Goal: Task Accomplishment & Management: Use online tool/utility

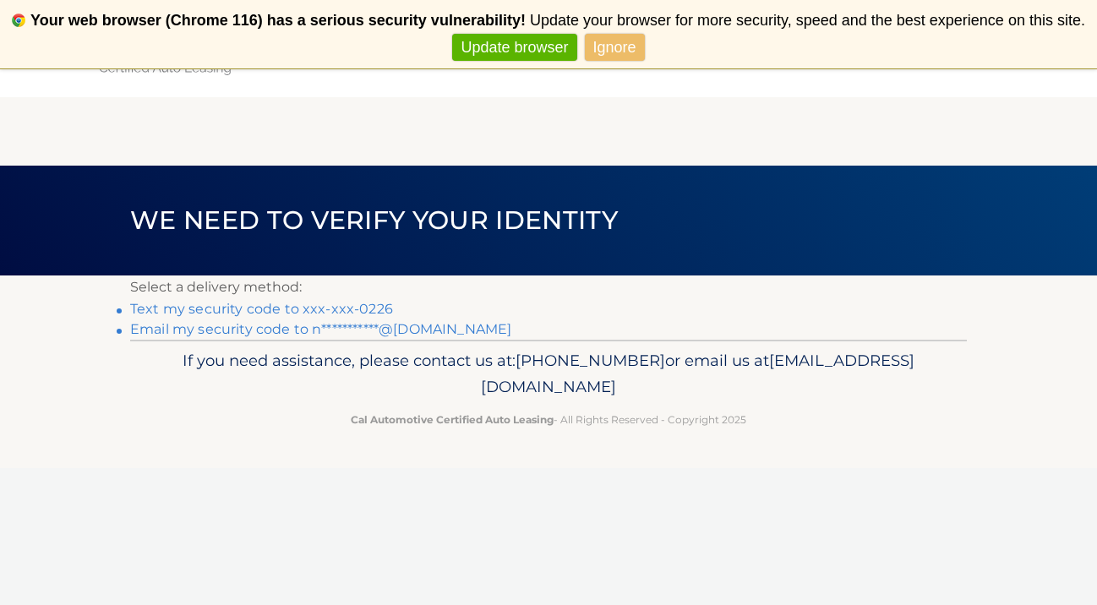
click at [371, 307] on link "Text my security code to xxx-xxx-0226" at bounding box center [261, 309] width 263 height 16
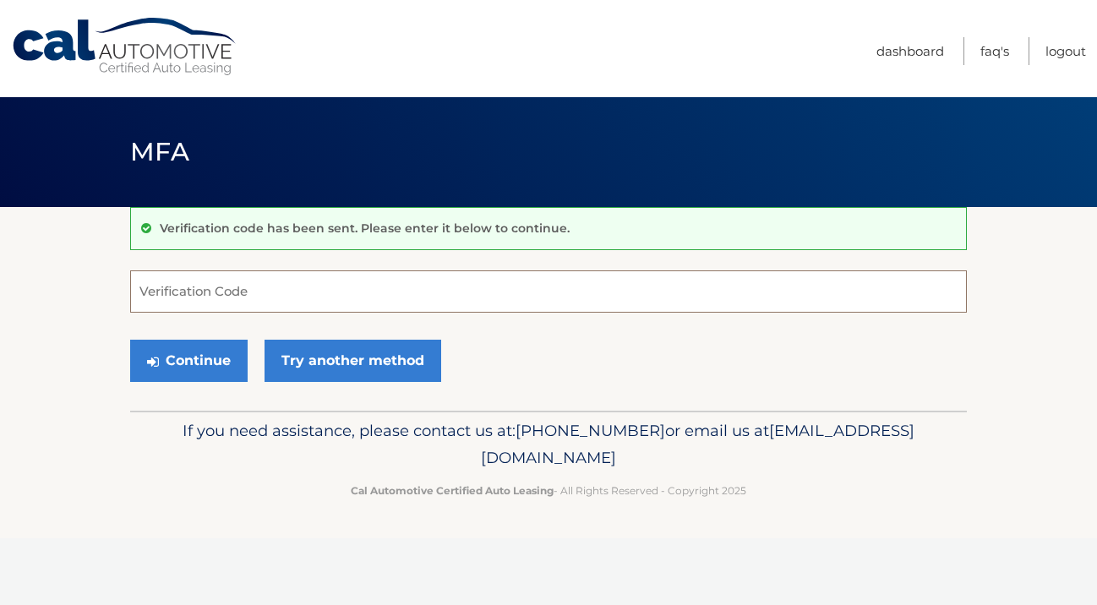
click at [371, 307] on input "Verification Code" at bounding box center [548, 291] width 836 height 42
type input "914926"
click at [166, 346] on button "Continue" at bounding box center [188, 361] width 117 height 42
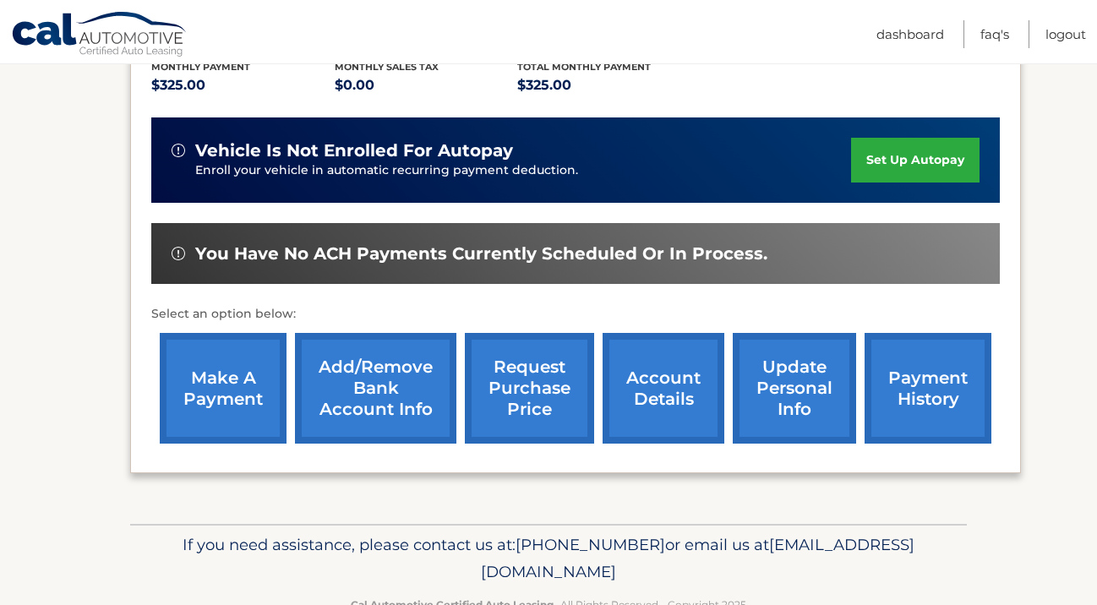
scroll to position [418, 0]
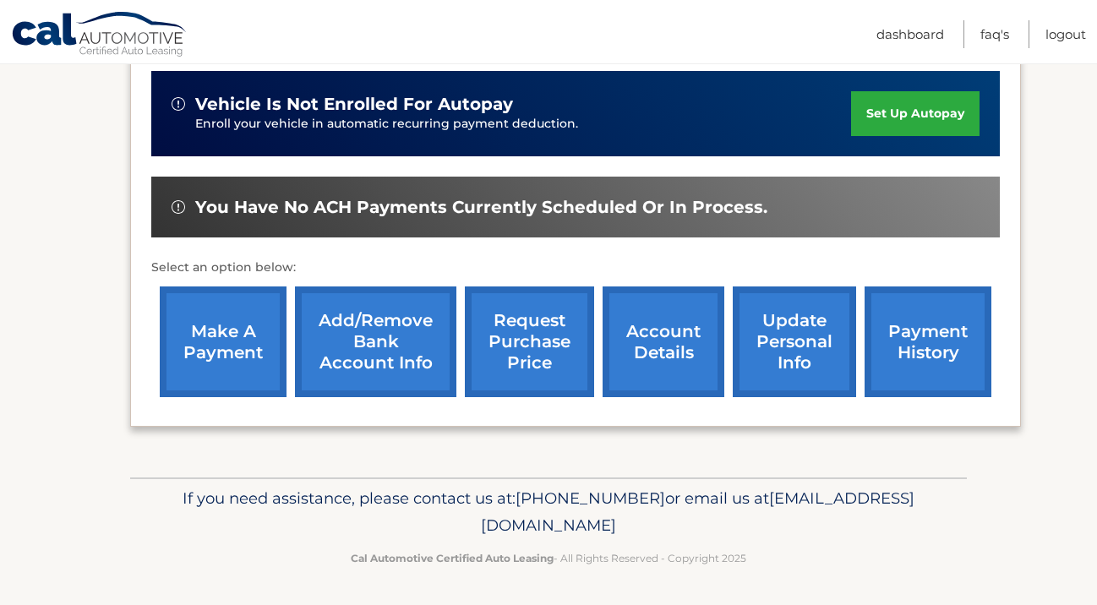
click at [252, 297] on link "make a payment" at bounding box center [223, 341] width 127 height 111
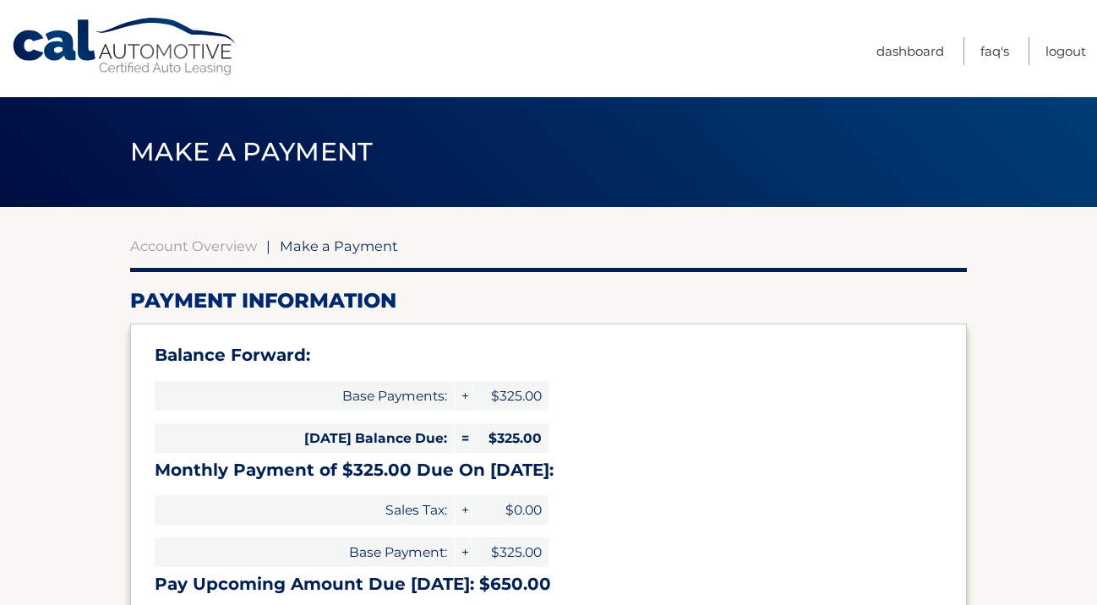
select select "MDhkYzFhMzItMjk1NS00YzQ4LTlkYjUtZWE0MjdhNWMyZWRh"
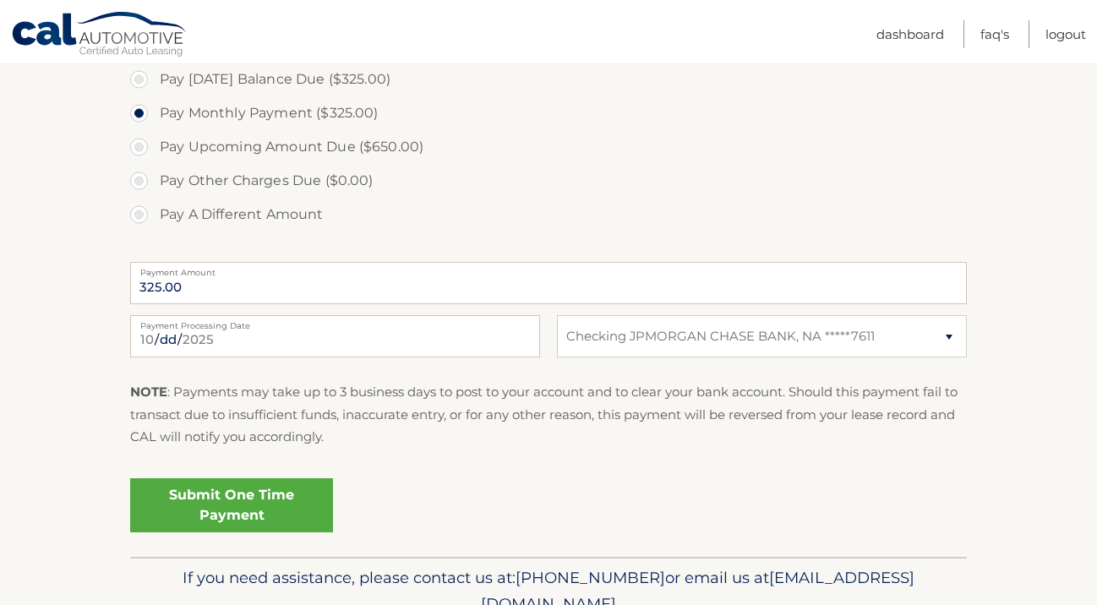
scroll to position [595, 0]
click at [242, 511] on link "Submit One Time Payment" at bounding box center [231, 504] width 203 height 54
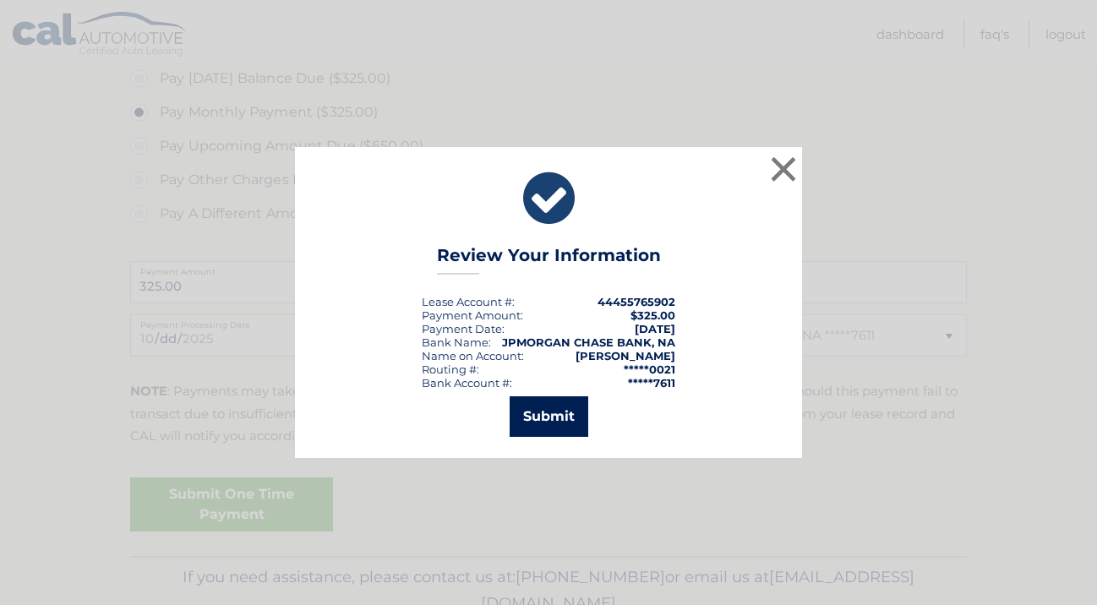
click at [554, 422] on button "Submit" at bounding box center [548, 416] width 79 height 41
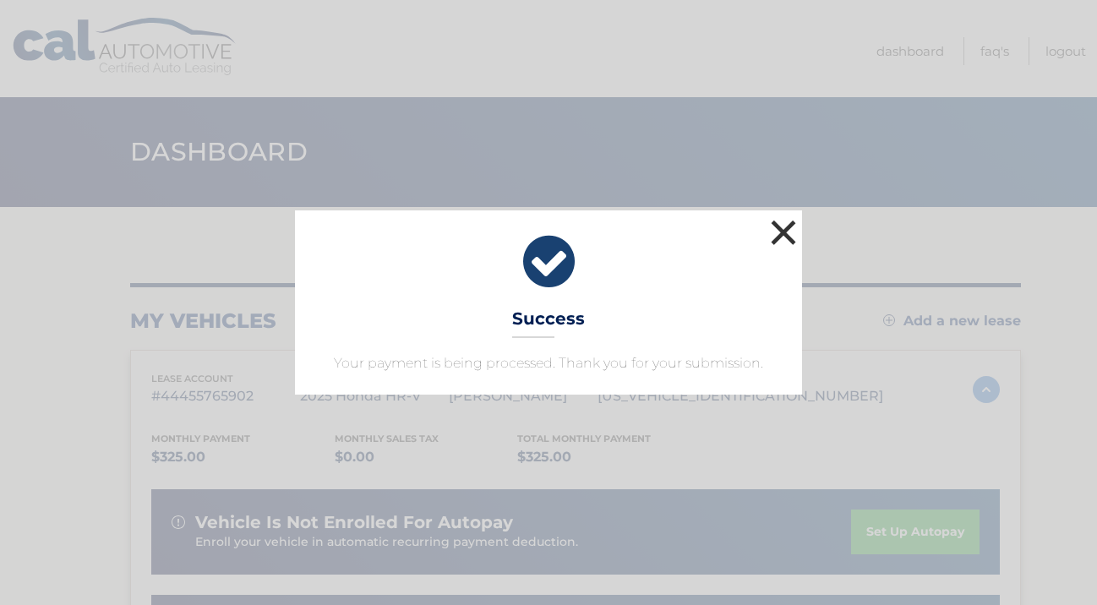
click at [783, 244] on button "×" at bounding box center [783, 232] width 34 height 34
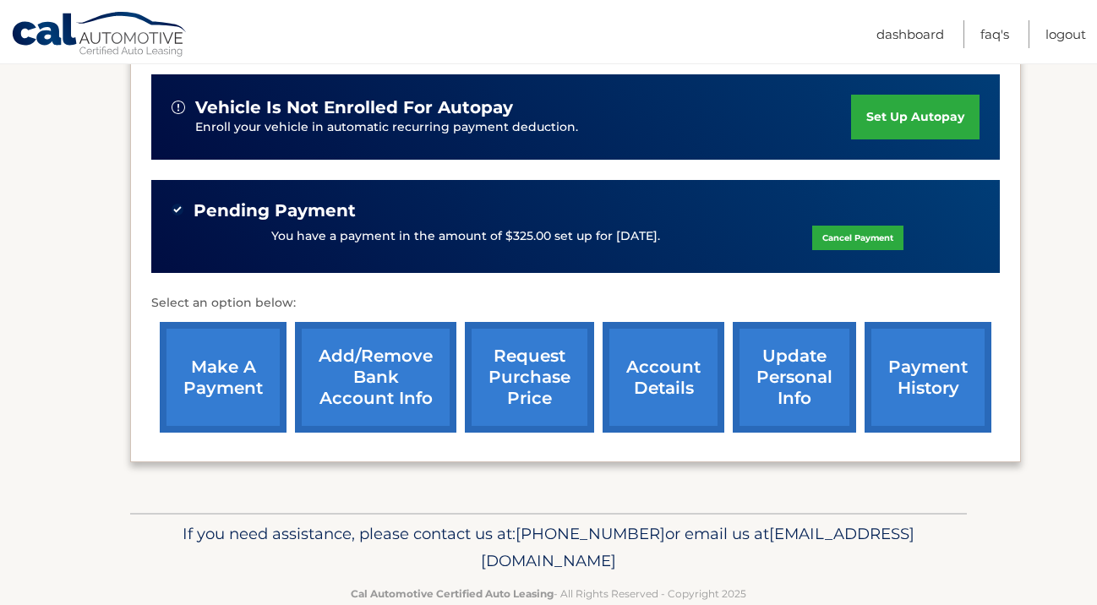
scroll to position [450, 0]
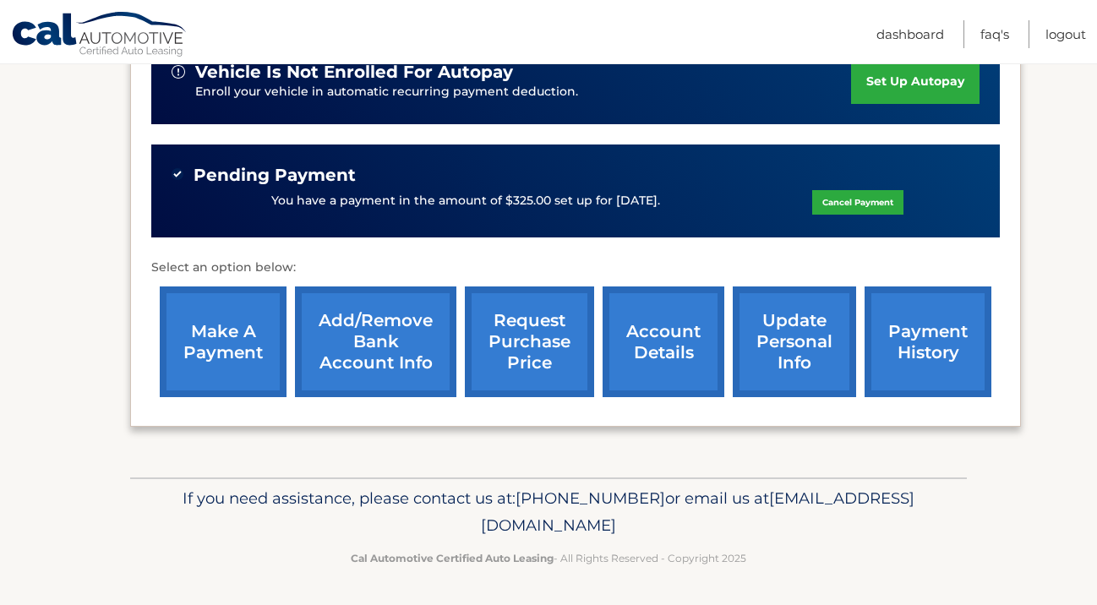
click at [900, 331] on link "payment history" at bounding box center [927, 341] width 127 height 111
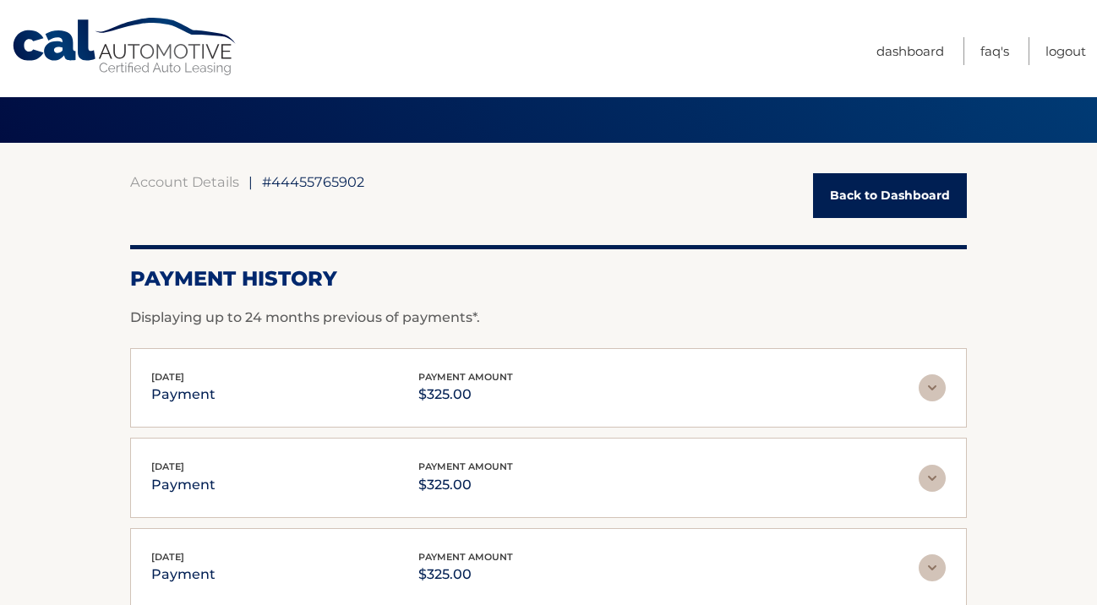
scroll to position [74, 0]
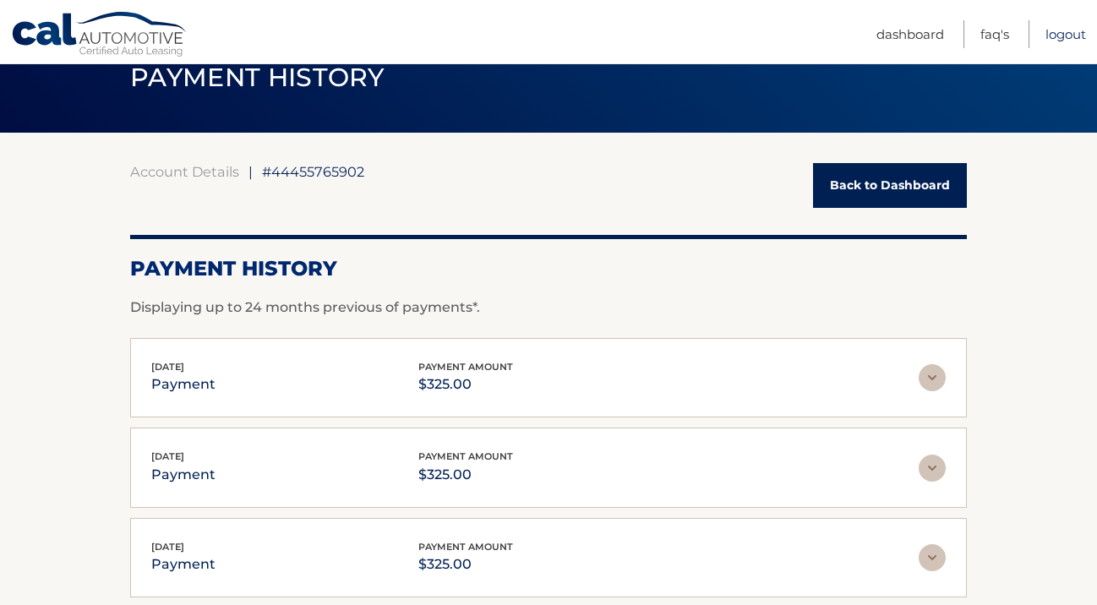
click at [1065, 30] on link "Logout" at bounding box center [1065, 34] width 41 height 28
